Goal: Task Accomplishment & Management: Manage account settings

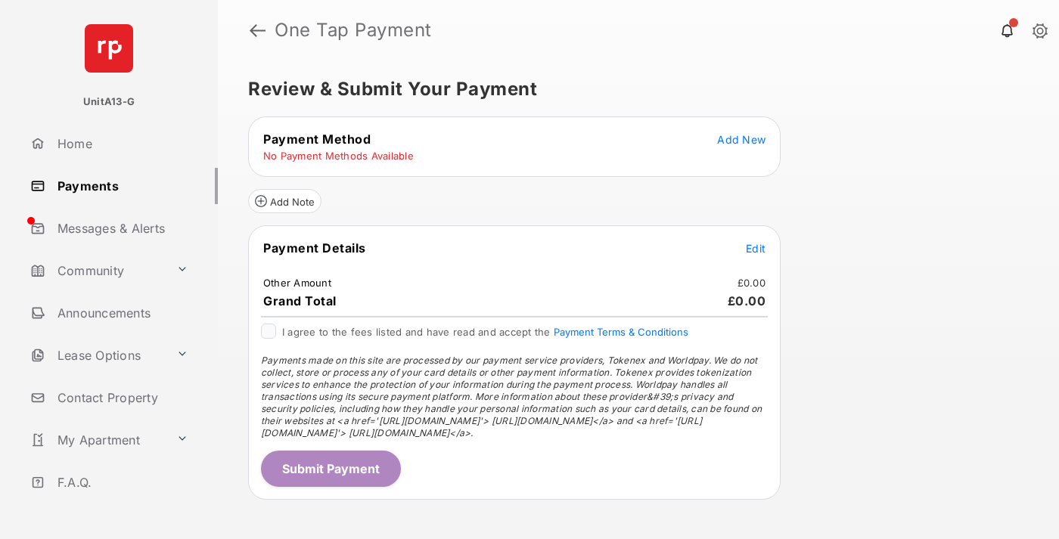
click at [741, 139] on span "Add New" at bounding box center [741, 139] width 48 height 13
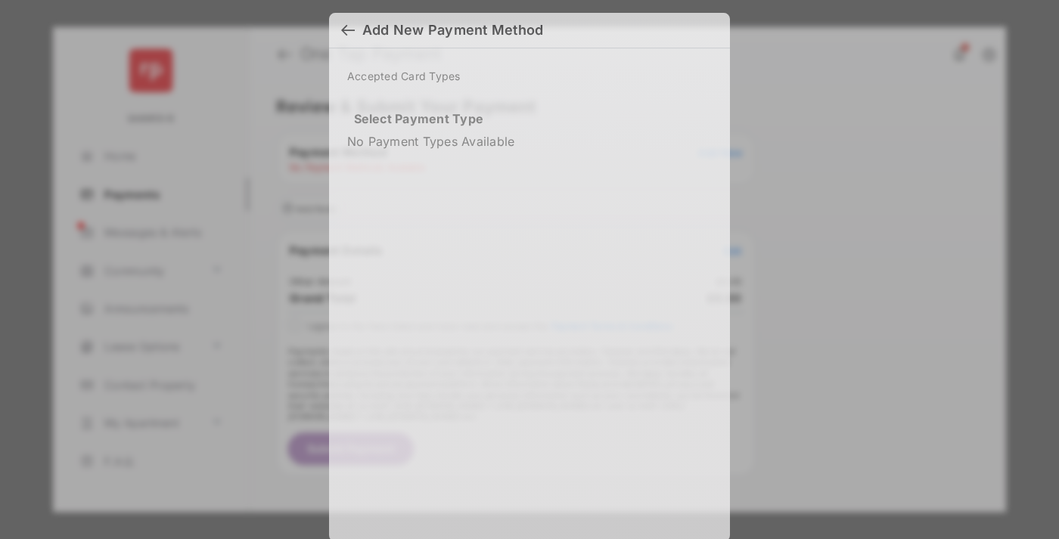
scroll to position [13, 0]
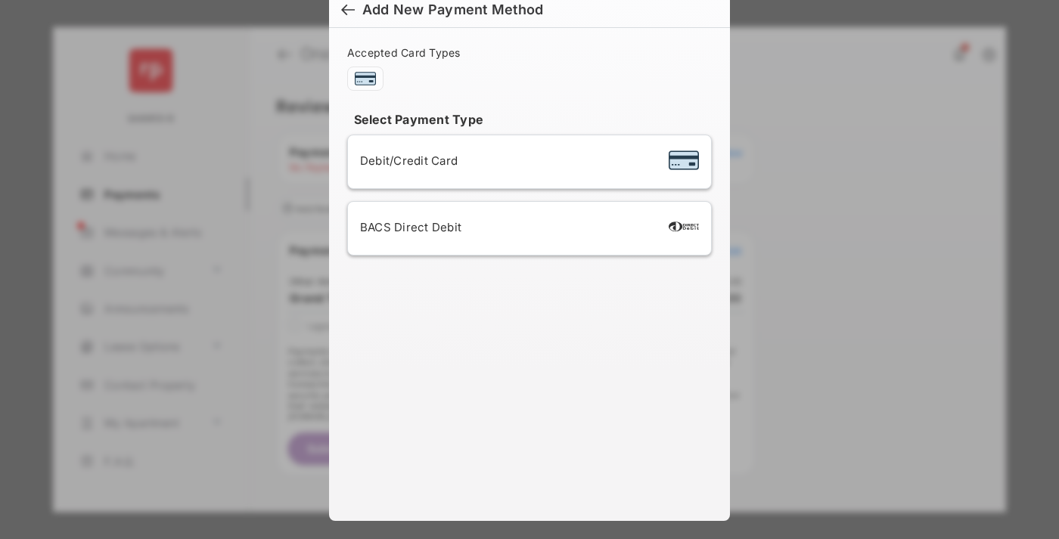
click at [527, 228] on div "BACS Direct Debit" at bounding box center [529, 228] width 339 height 29
click at [577, 483] on button "Continue" at bounding box center [576, 486] width 97 height 36
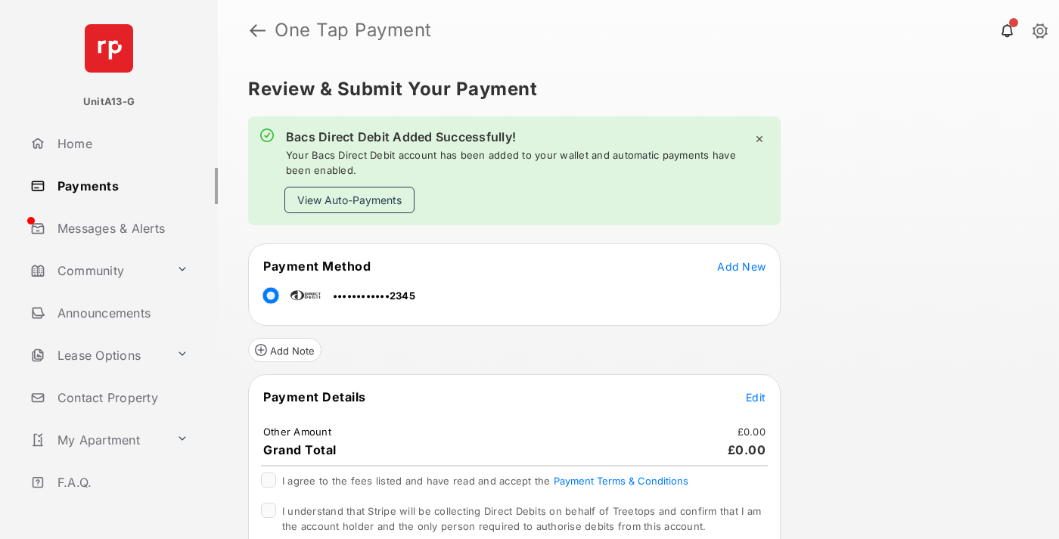
click at [118, 185] on link "Payments" at bounding box center [121, 186] width 194 height 36
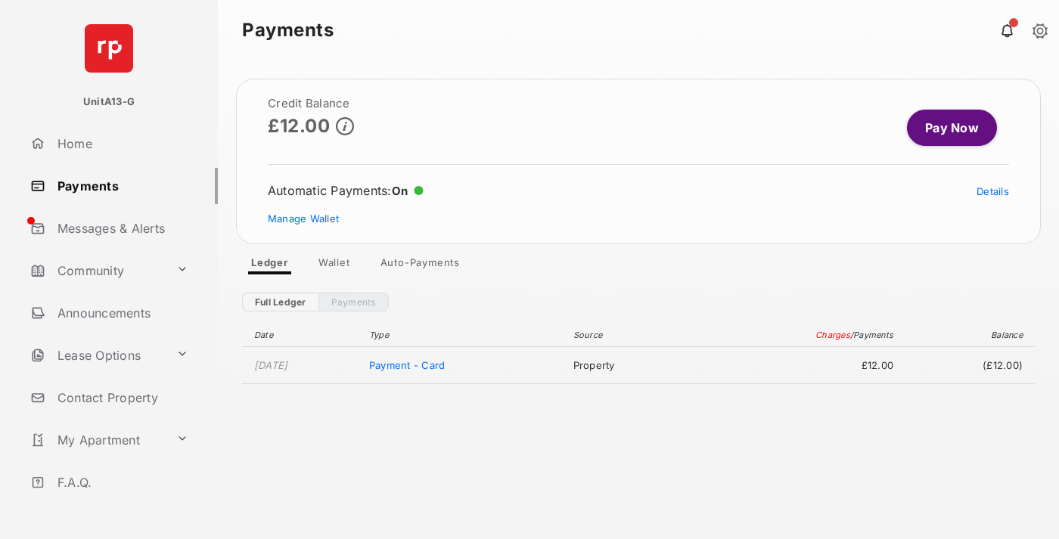
click at [303, 219] on link "Manage Wallet" at bounding box center [303, 219] width 71 height 12
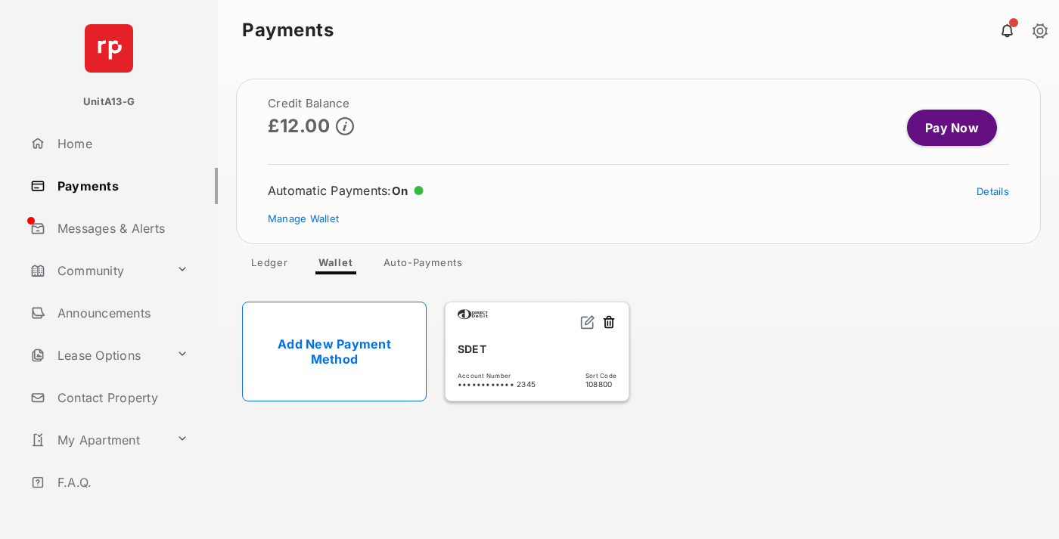
click at [993, 191] on link "Details" at bounding box center [993, 191] width 33 height 12
